Goal: Complete application form

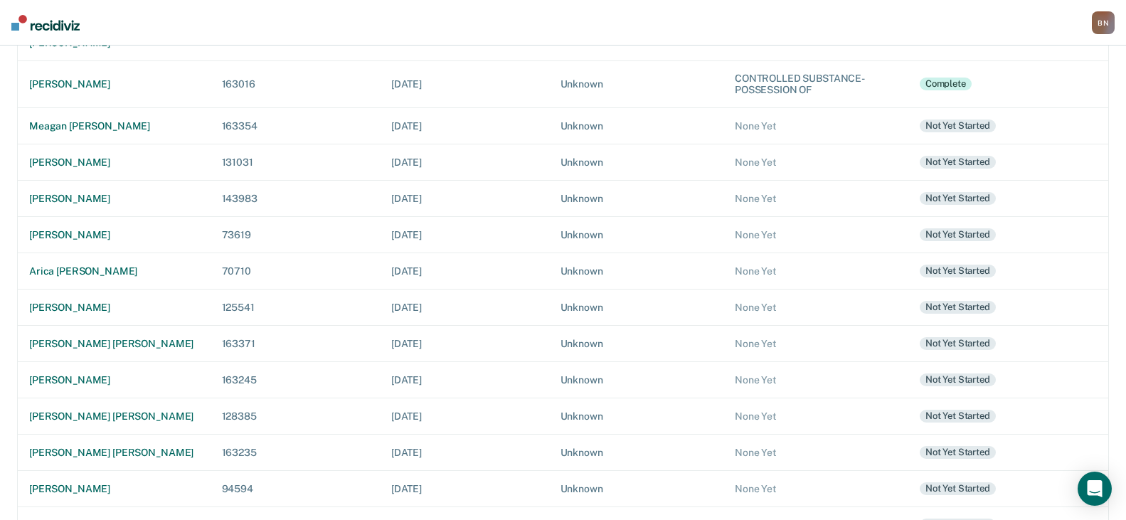
scroll to position [284, 0]
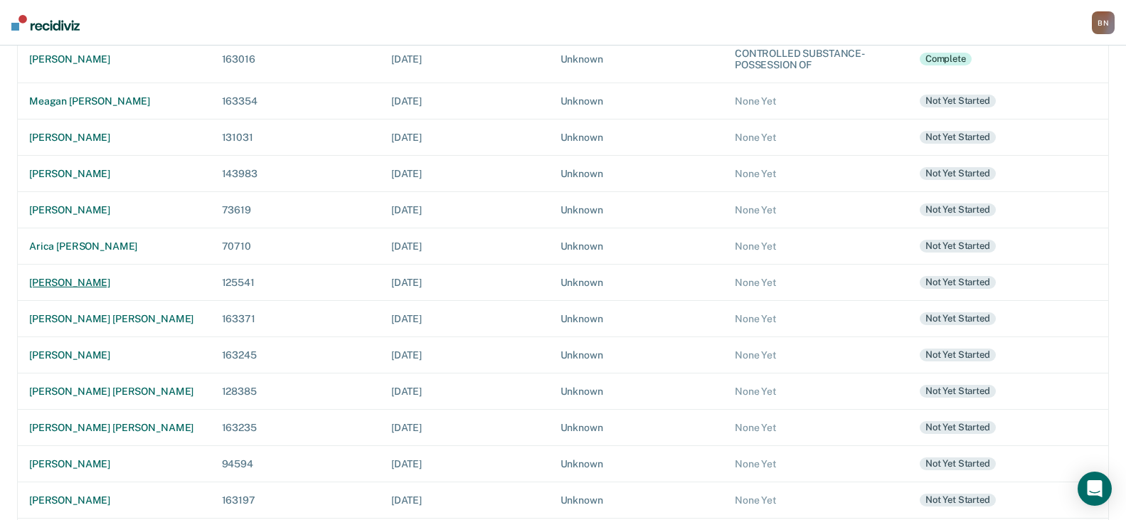
click at [95, 277] on div "[PERSON_NAME]" at bounding box center [114, 283] width 170 height 12
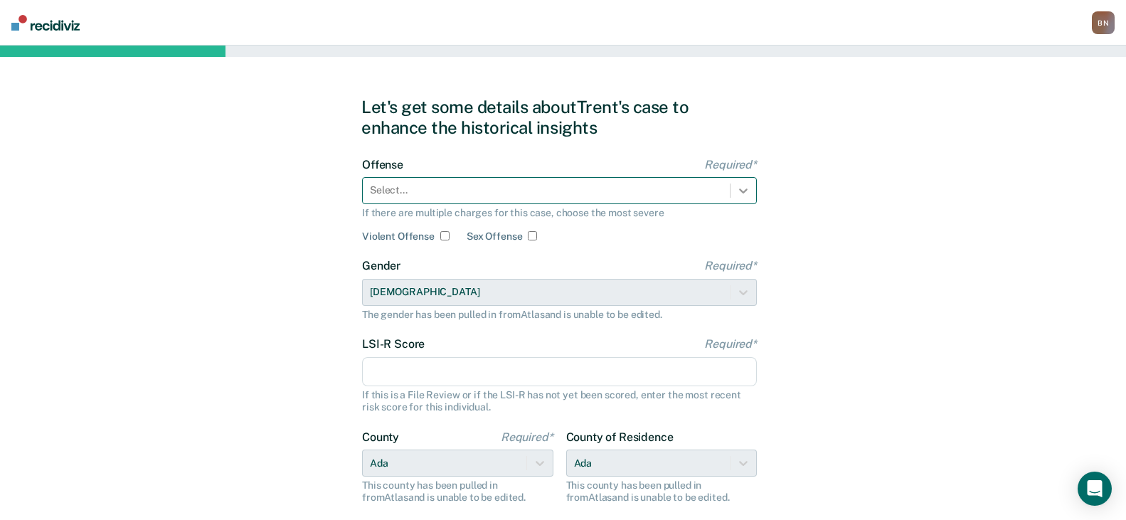
click at [752, 187] on div at bounding box center [743, 191] width 26 height 26
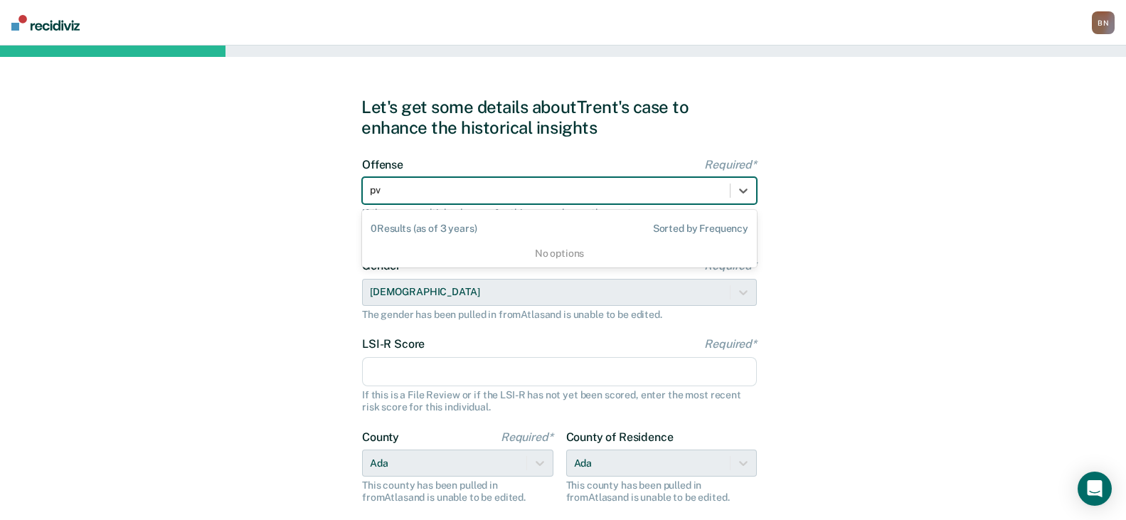
type input "p"
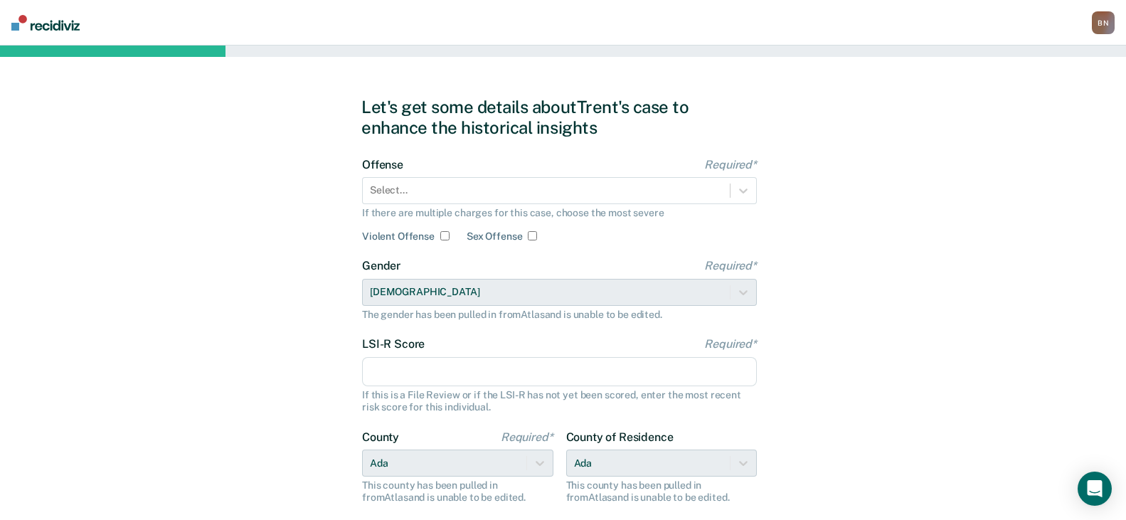
click at [788, 170] on div "Let's get some details about [PERSON_NAME] case to enhance the historical insig…" at bounding box center [563, 366] width 1126 height 641
click at [744, 188] on icon at bounding box center [743, 190] width 14 height 14
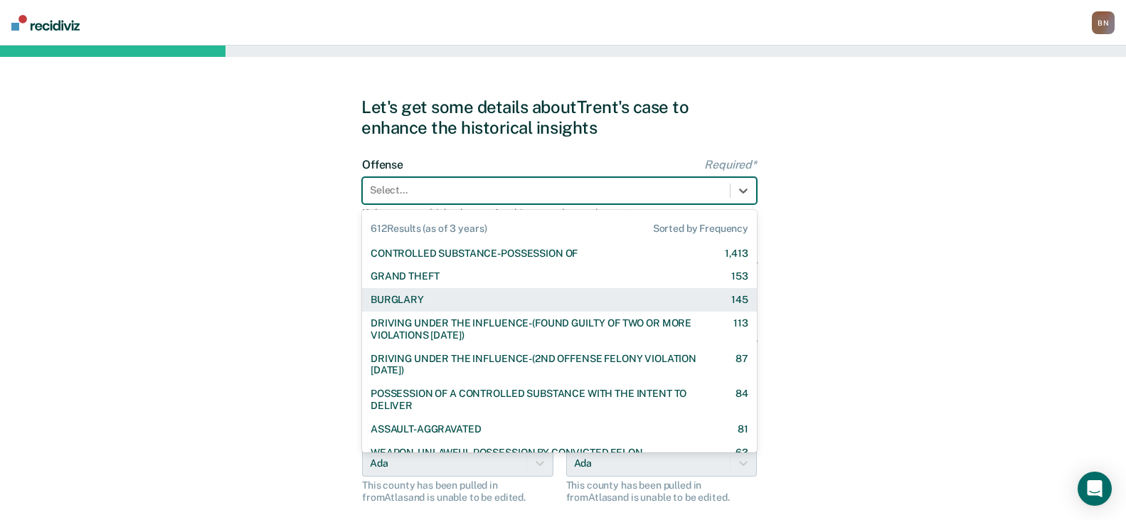
click at [575, 292] on div "BURGLARY 145" at bounding box center [559, 299] width 395 height 23
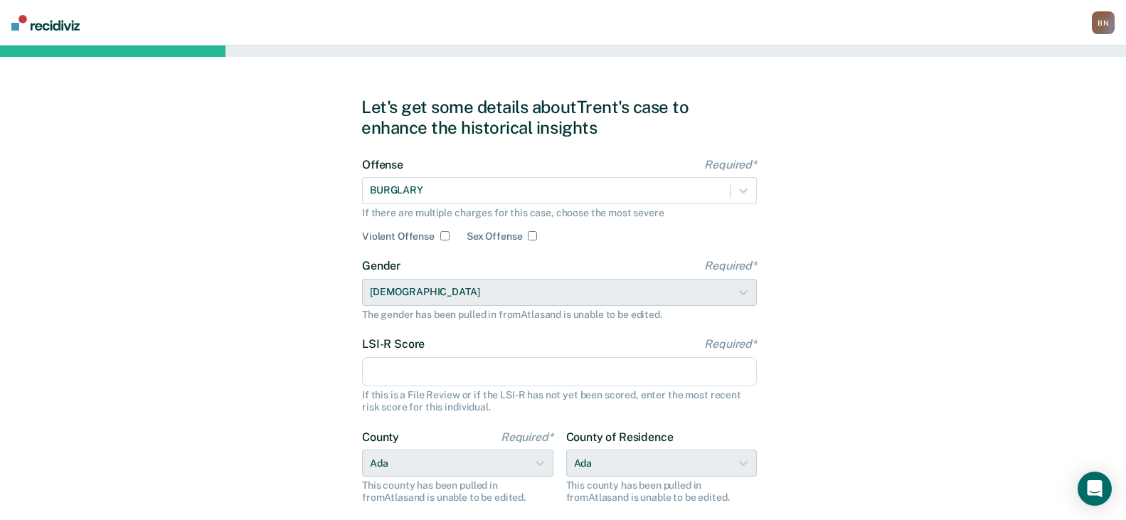
click at [407, 368] on input "LSI-R Score Required*" at bounding box center [559, 372] width 395 height 30
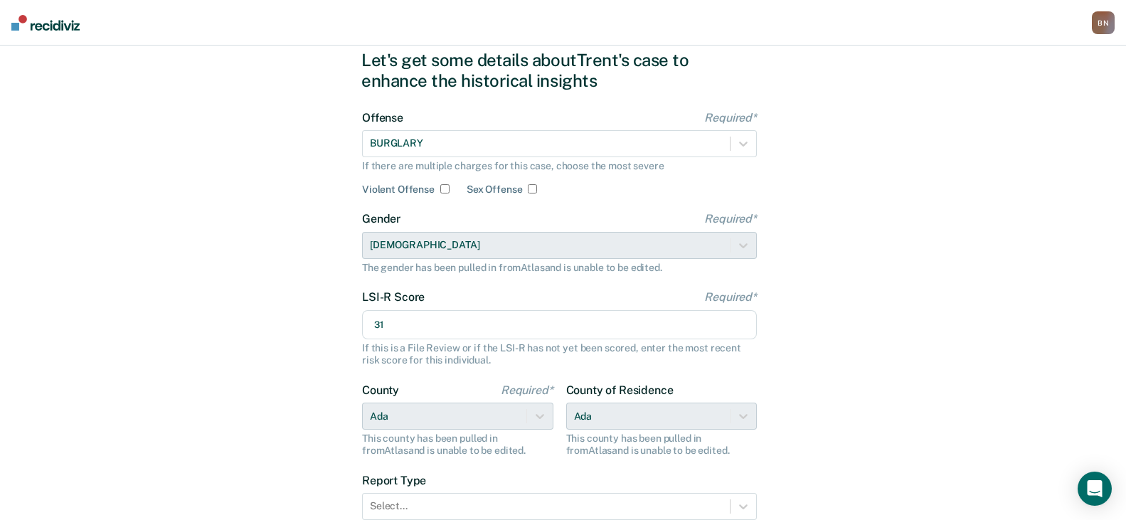
scroll to position [142, 0]
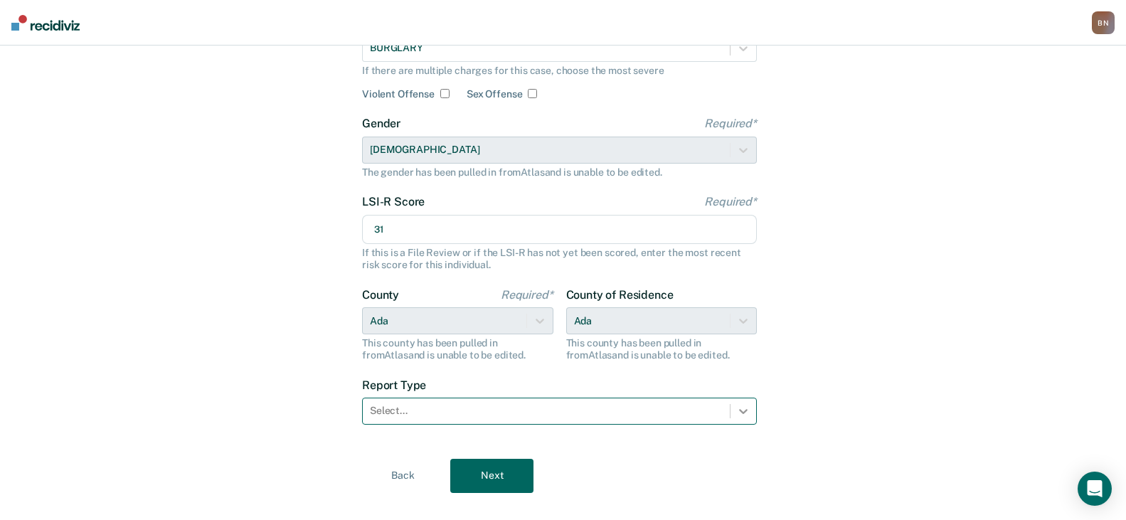
type input "31"
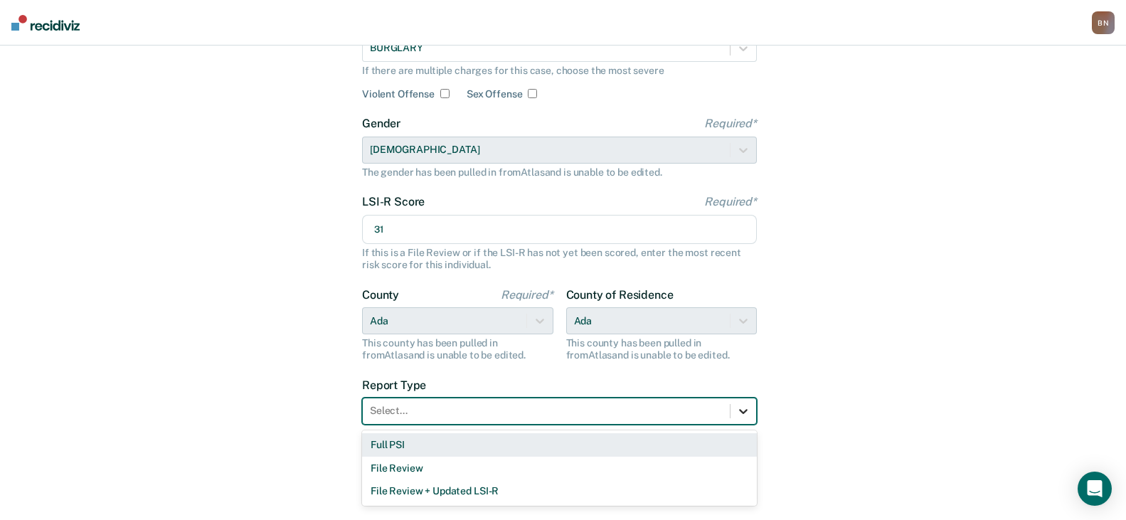
click at [743, 417] on icon at bounding box center [743, 411] width 14 height 14
click at [422, 441] on div "Full PSI" at bounding box center [559, 444] width 395 height 23
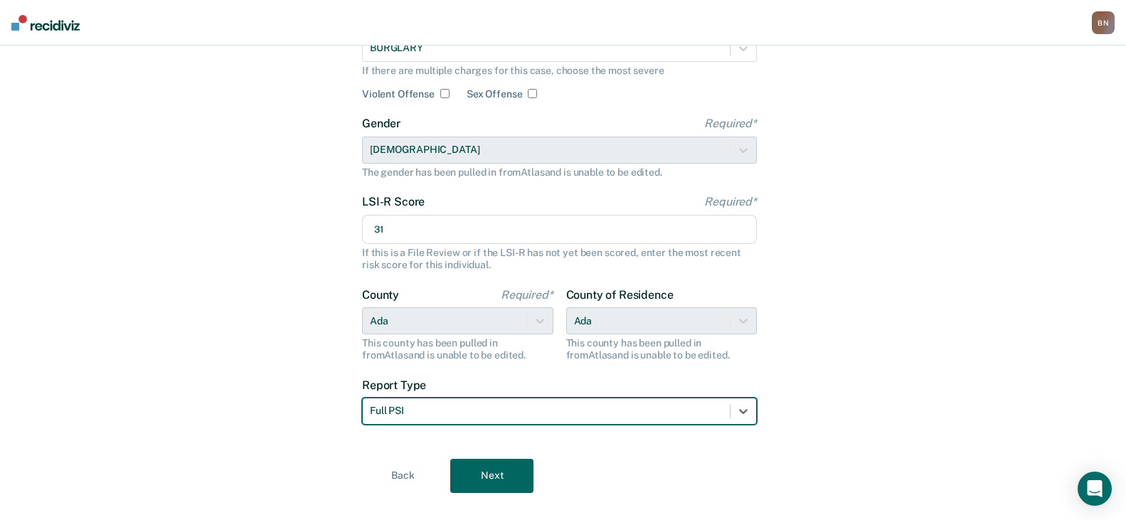
click at [519, 471] on button "Next" at bounding box center [491, 476] width 83 height 34
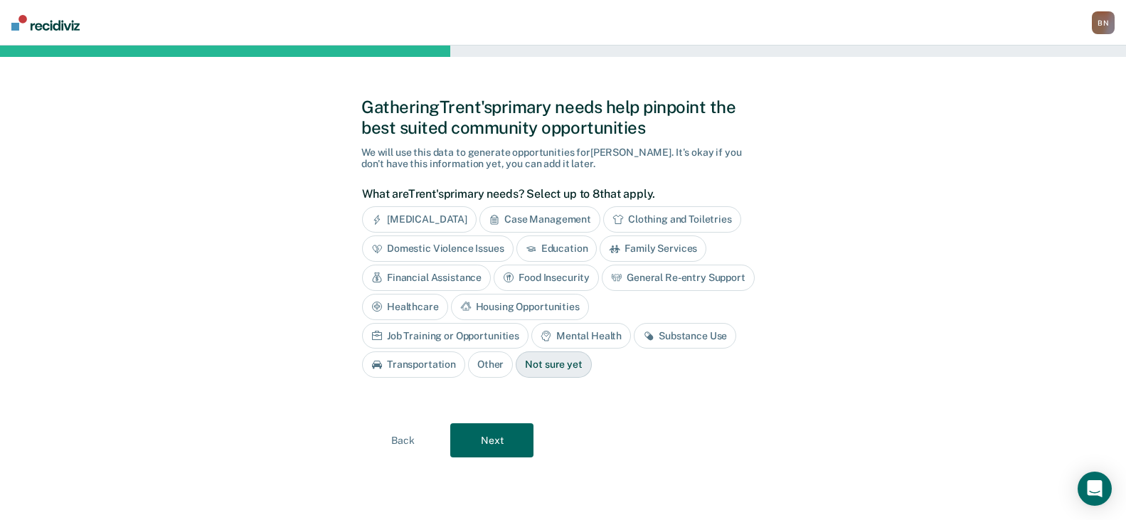
scroll to position [0, 0]
click at [640, 337] on div "Substance Use" at bounding box center [691, 336] width 102 height 26
click at [535, 304] on div "Housing Opportunities" at bounding box center [526, 307] width 138 height 26
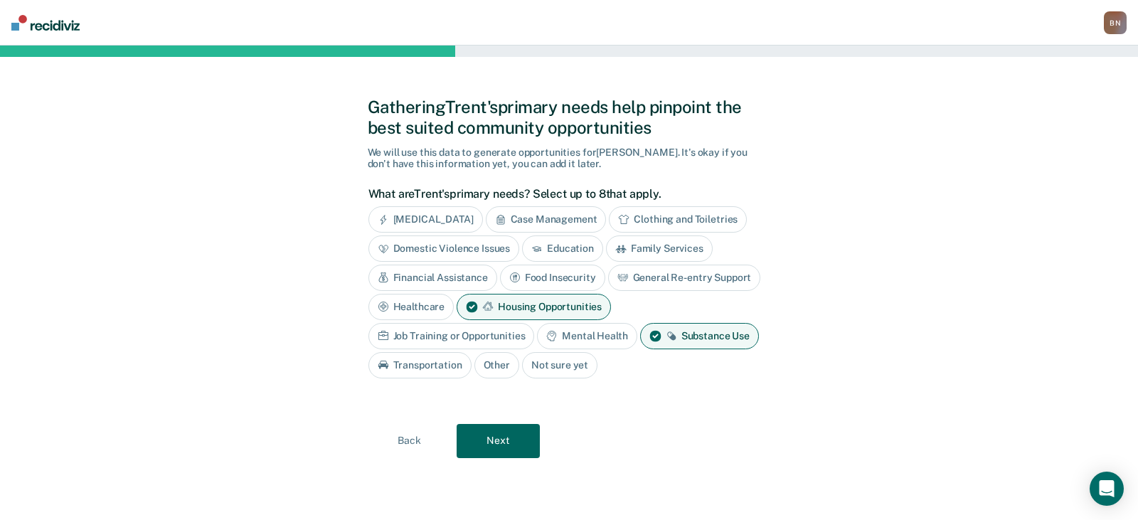
click at [507, 440] on button "Next" at bounding box center [498, 441] width 83 height 34
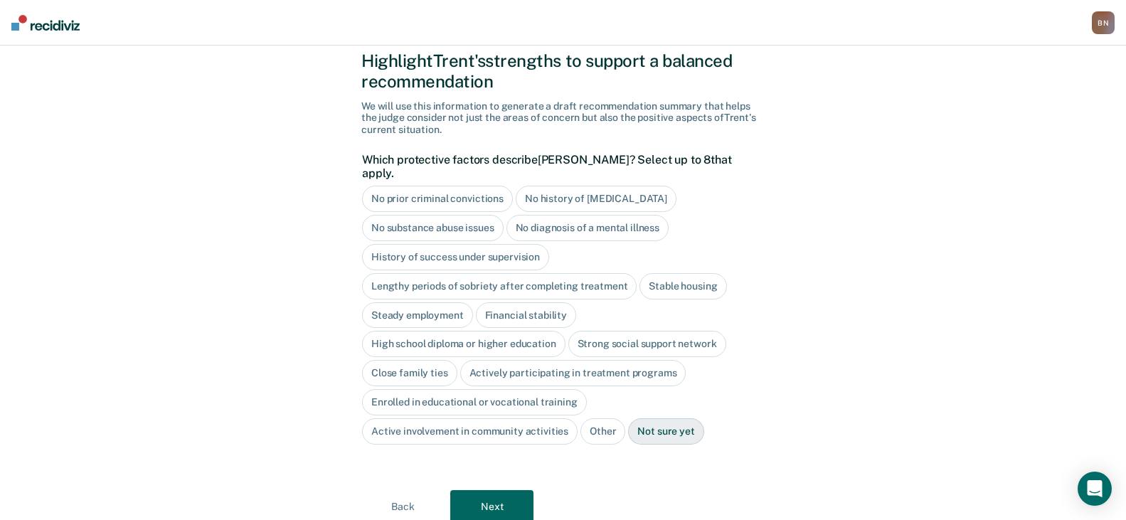
scroll to position [71, 0]
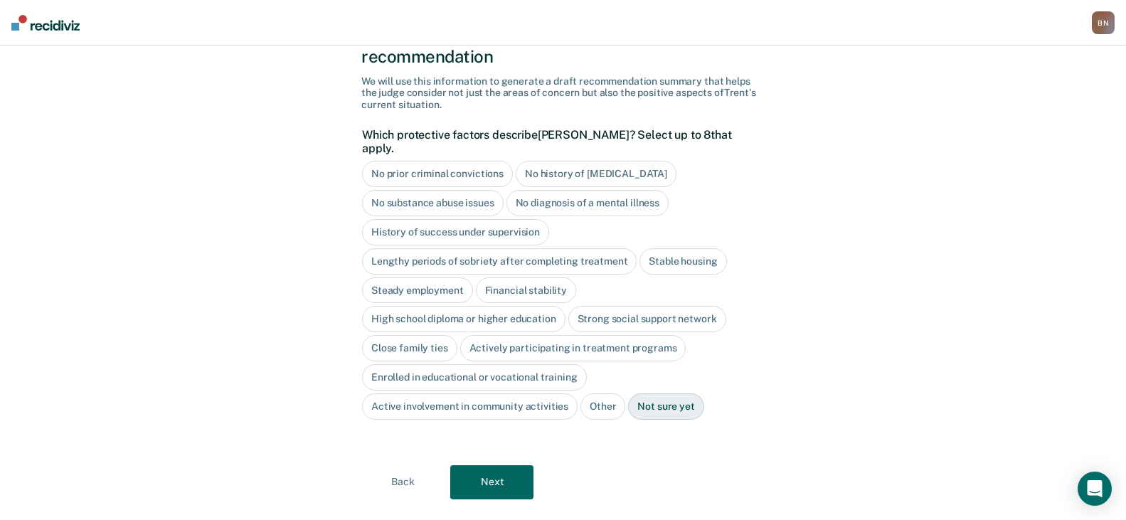
click at [506, 471] on button "Next" at bounding box center [491, 482] width 83 height 34
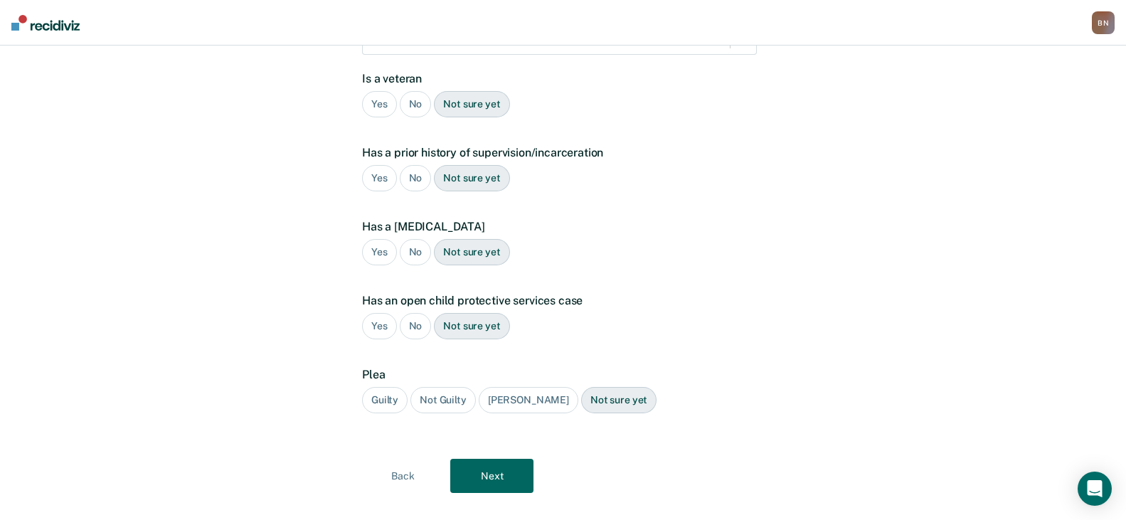
scroll to position [277, 0]
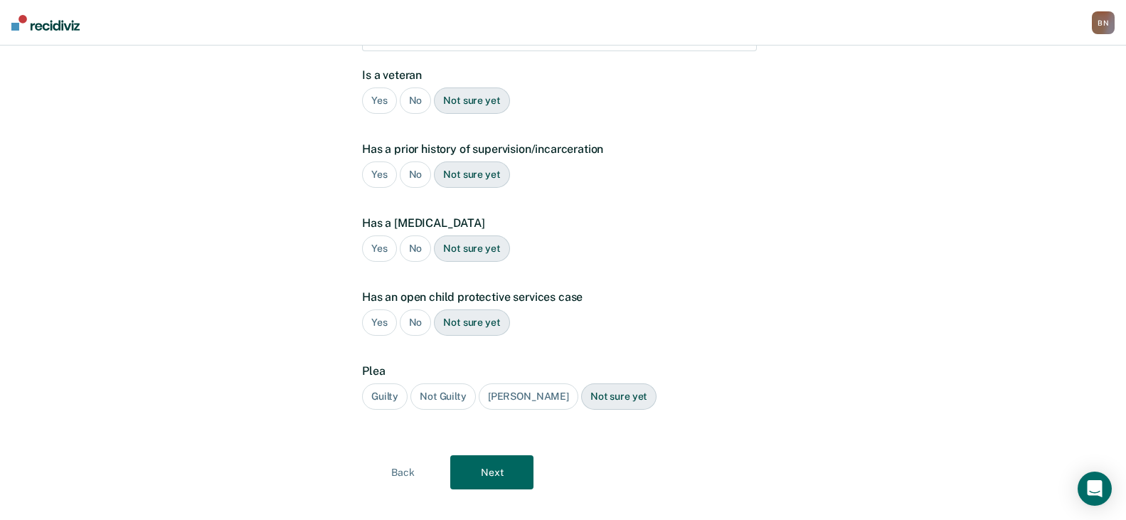
click at [375, 383] on div "Guilty" at bounding box center [385, 396] width 46 height 26
click at [499, 455] on button "Next" at bounding box center [491, 472] width 83 height 34
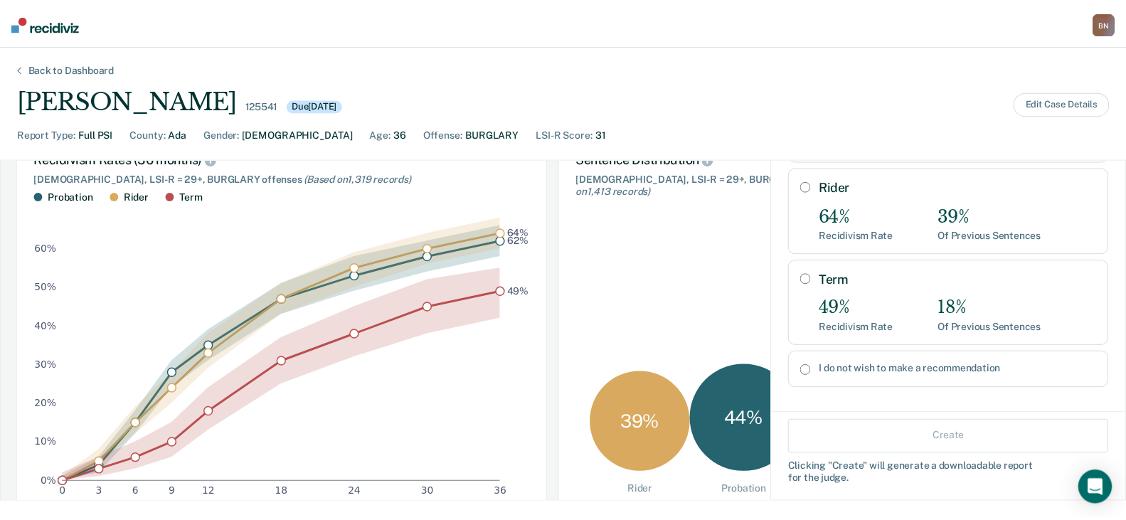
scroll to position [213, 0]
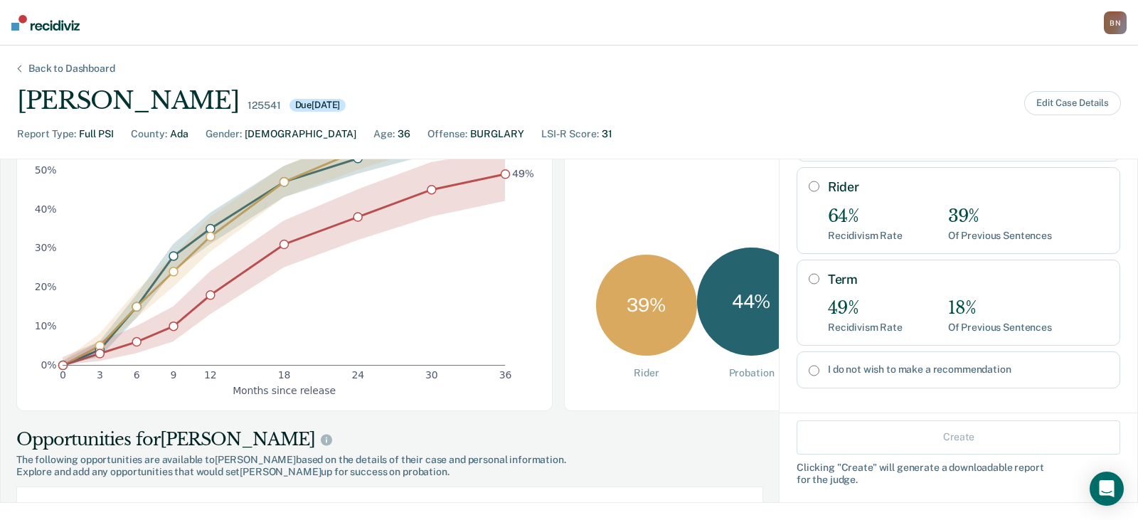
click at [888, 363] on label "I do not wish to make a recommendation" at bounding box center [968, 369] width 280 height 12
click at [819, 365] on input "I do not wish to make a recommendation" at bounding box center [814, 370] width 11 height 11
radio input "true"
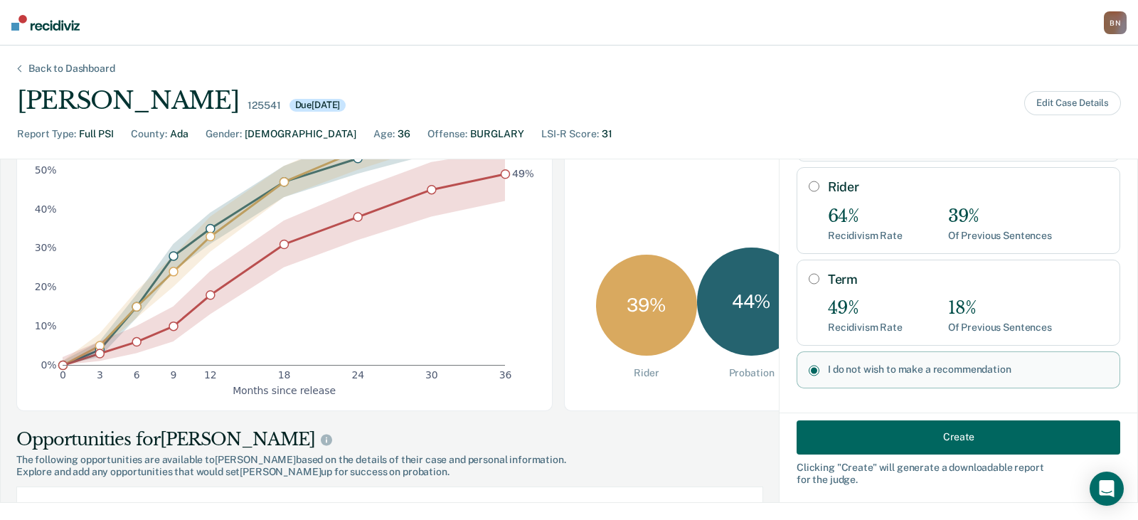
click at [908, 444] on button "Create" at bounding box center [959, 437] width 324 height 34
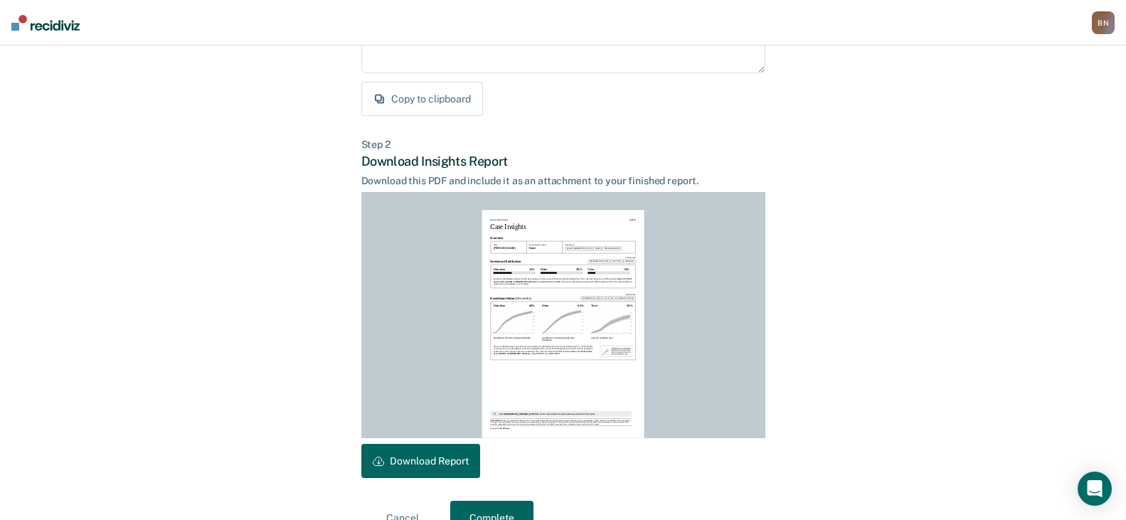
scroll to position [284, 0]
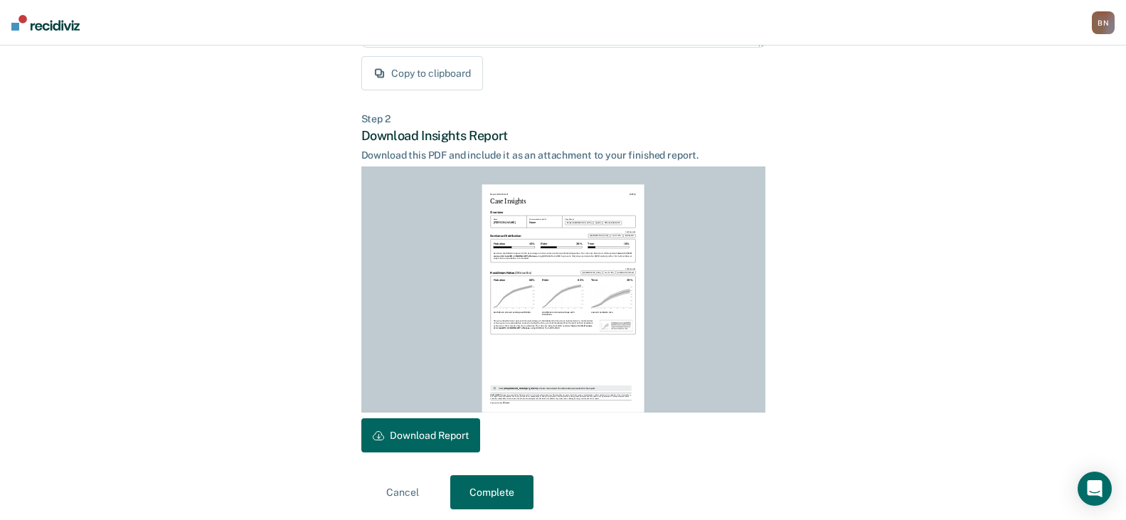
click at [407, 434] on button "Download Report" at bounding box center [420, 435] width 119 height 34
click at [494, 484] on button "Complete" at bounding box center [491, 492] width 83 height 34
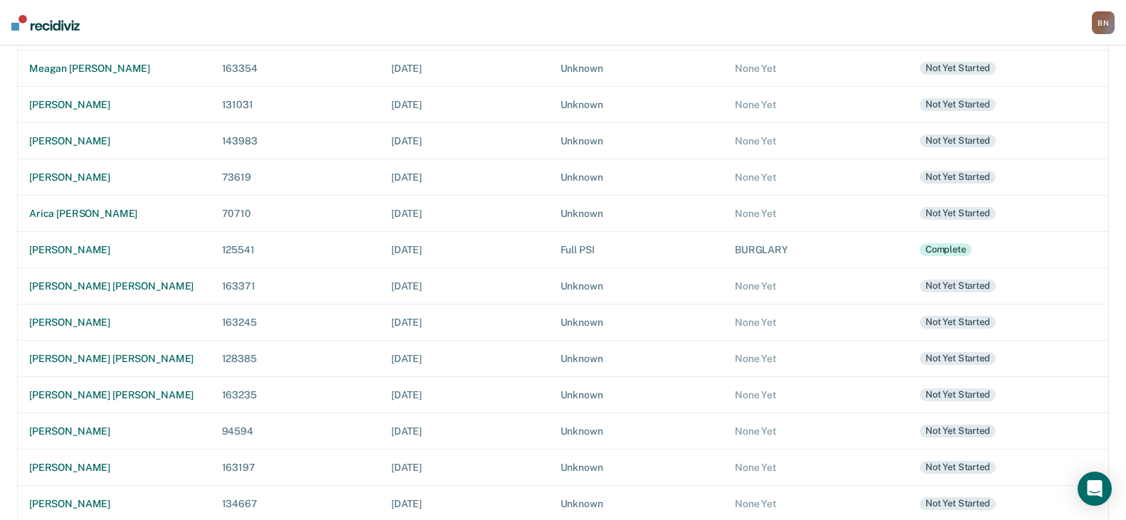
scroll to position [393, 0]
